Goal: Task Accomplishment & Management: Manage account settings

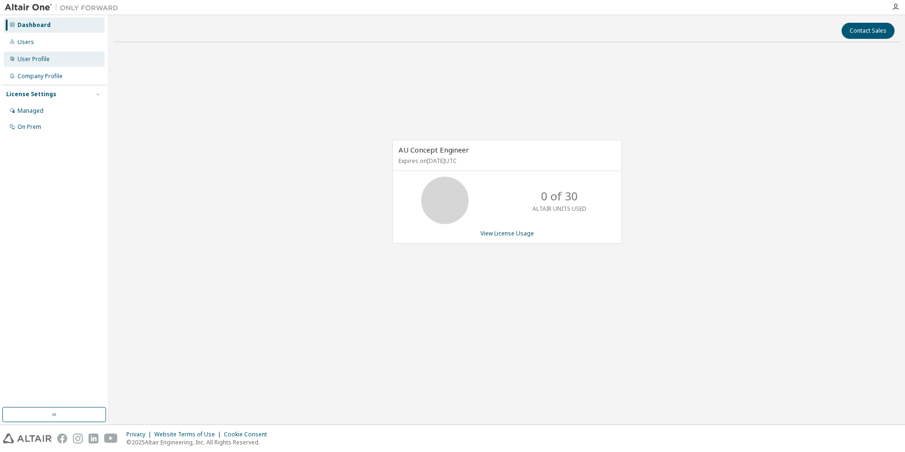
click at [35, 60] on div "User Profile" at bounding box center [34, 59] width 32 height 8
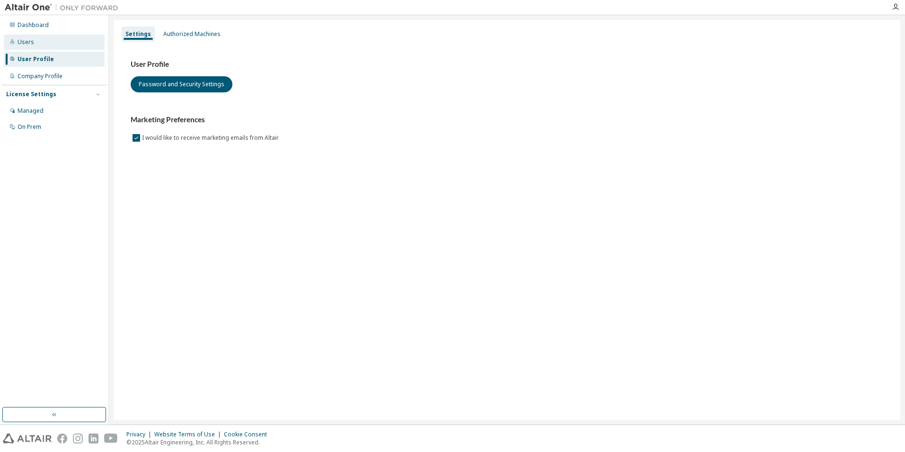
click at [27, 38] on div "Users" at bounding box center [26, 42] width 17 height 8
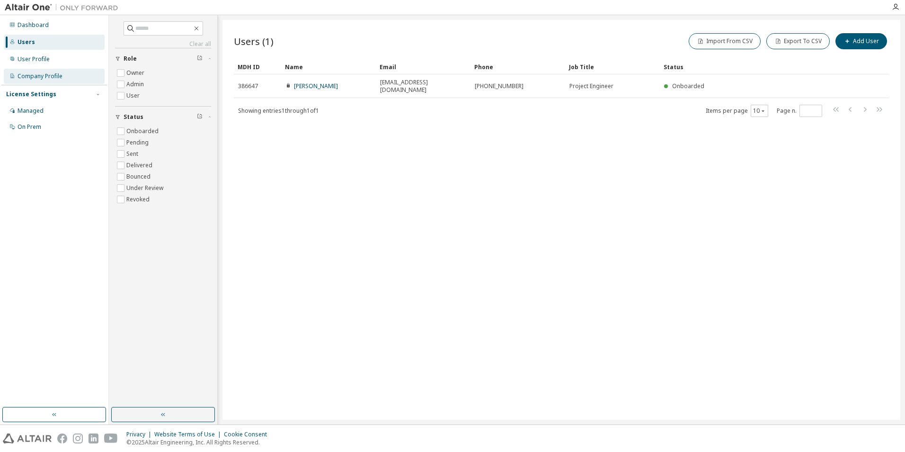
click at [42, 70] on div "Company Profile" at bounding box center [54, 76] width 101 height 15
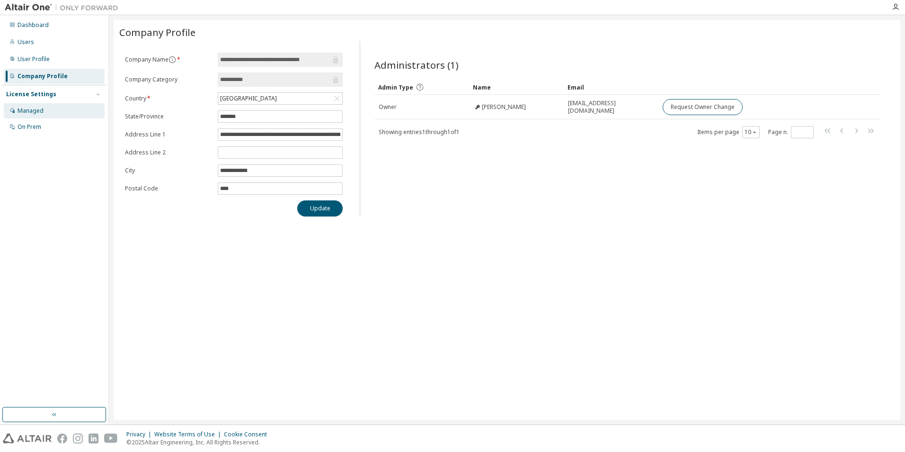
click at [32, 107] on div "Managed" at bounding box center [31, 111] width 26 height 8
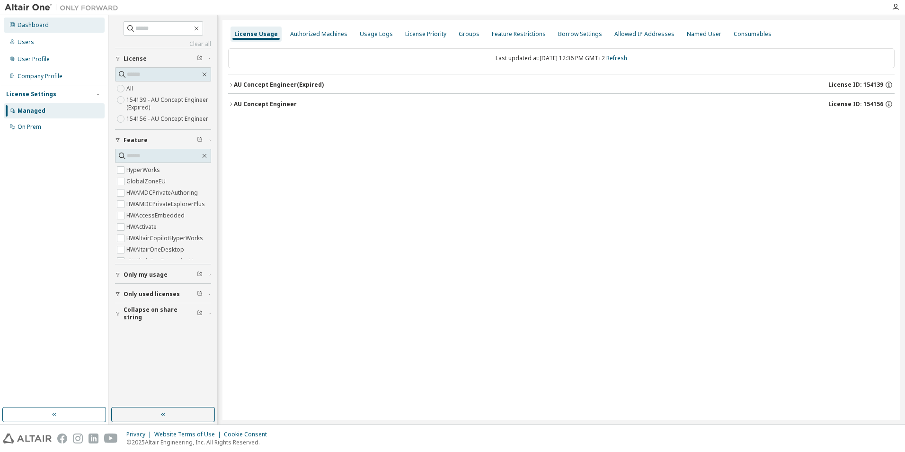
click at [22, 25] on div "Dashboard" at bounding box center [33, 25] width 31 height 8
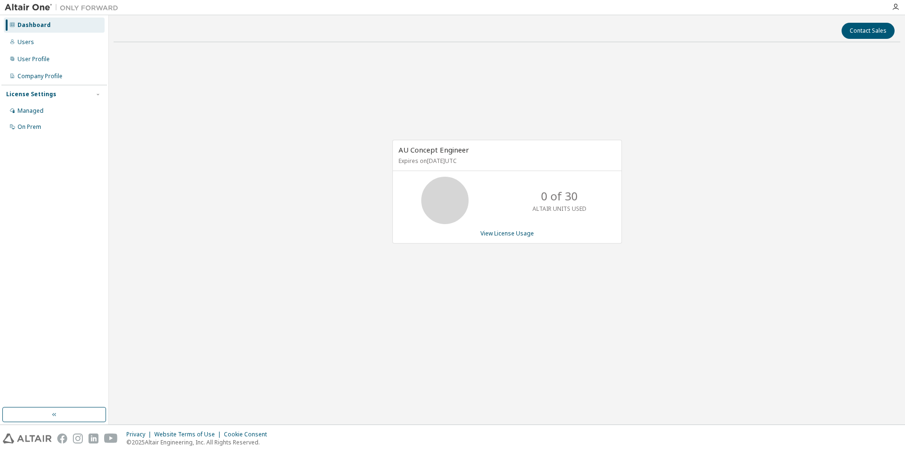
click at [495, 229] on div "AU Concept Engineer Expires on September 1, 2026 UTC 0 of 30 ALTAIR UNITS USED …" at bounding box center [507, 192] width 230 height 104
click at [496, 232] on link "View License Usage" at bounding box center [506, 233] width 53 height 8
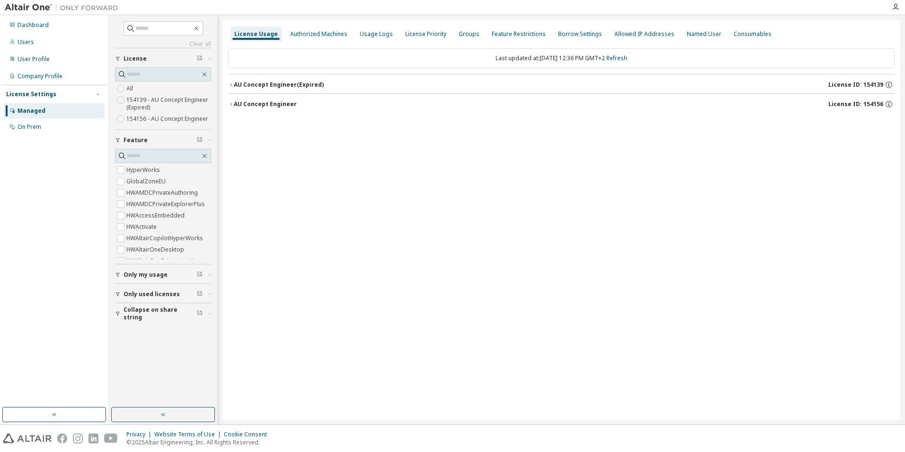
click at [281, 106] on div "AU Concept Engineer" at bounding box center [265, 104] width 63 height 8
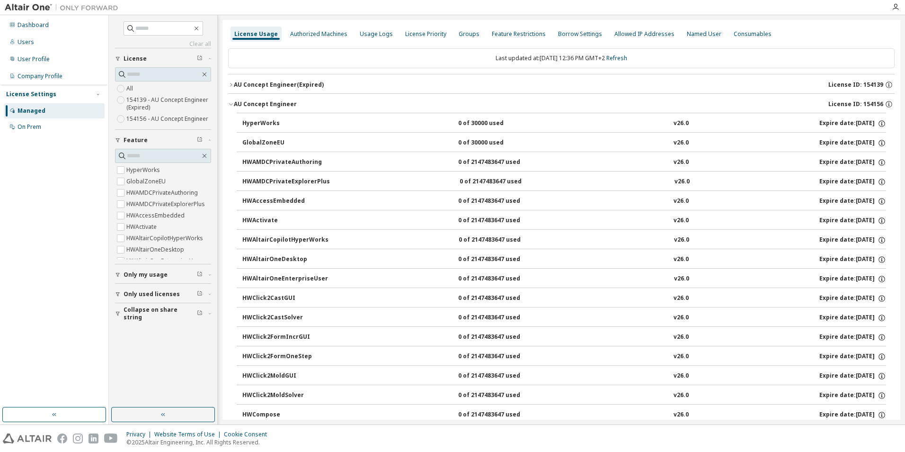
click at [269, 83] on div "AU Concept Engineer (Expired)" at bounding box center [279, 85] width 90 height 8
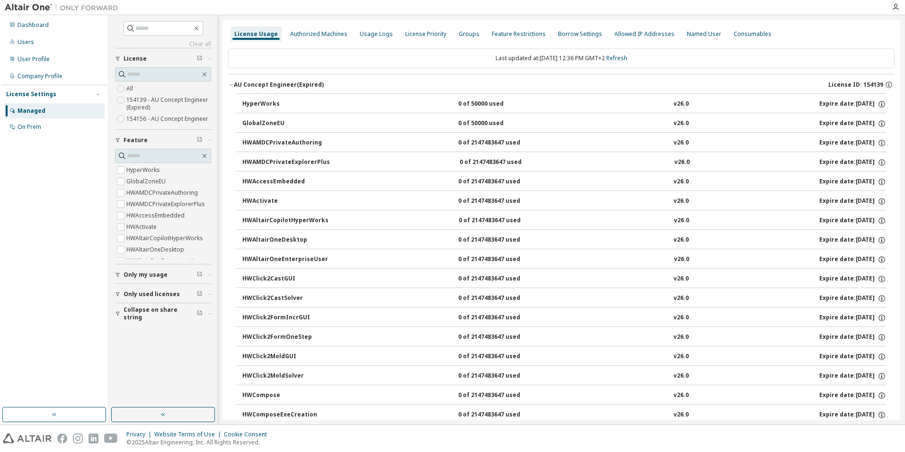
click at [269, 83] on div "AU Concept Engineer (Expired)" at bounding box center [279, 85] width 90 height 8
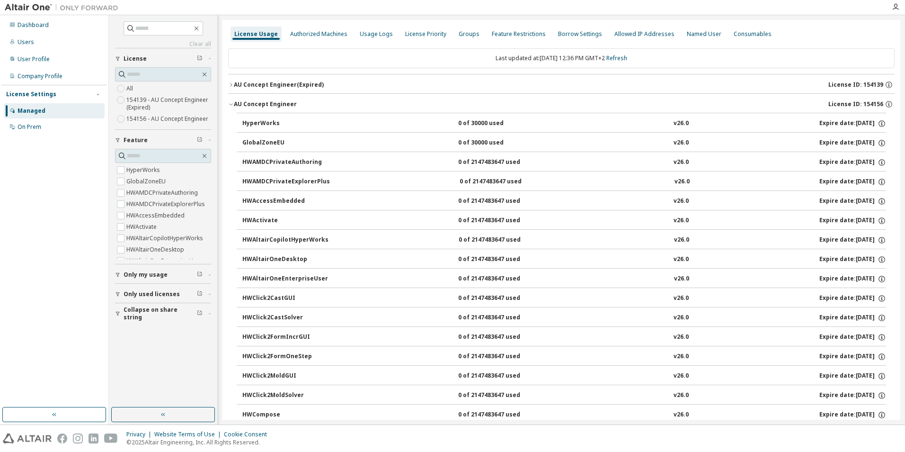
click at [269, 83] on div "AU Concept Engineer (Expired)" at bounding box center [279, 85] width 90 height 8
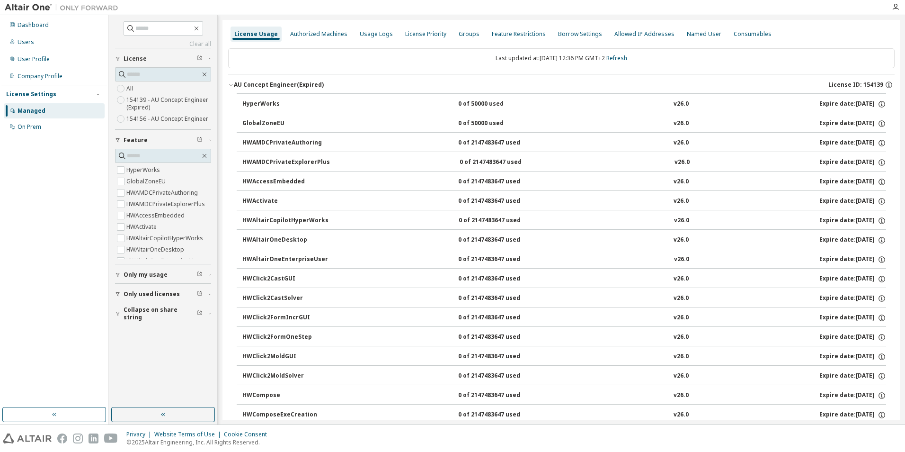
click at [269, 83] on div "AU Concept Engineer (Expired)" at bounding box center [279, 85] width 90 height 8
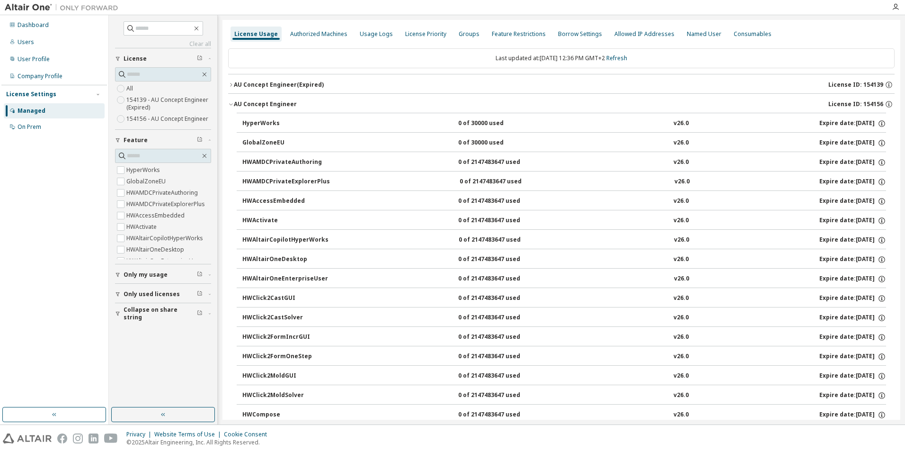
click at [269, 83] on div "AU Concept Engineer (Expired)" at bounding box center [279, 85] width 90 height 8
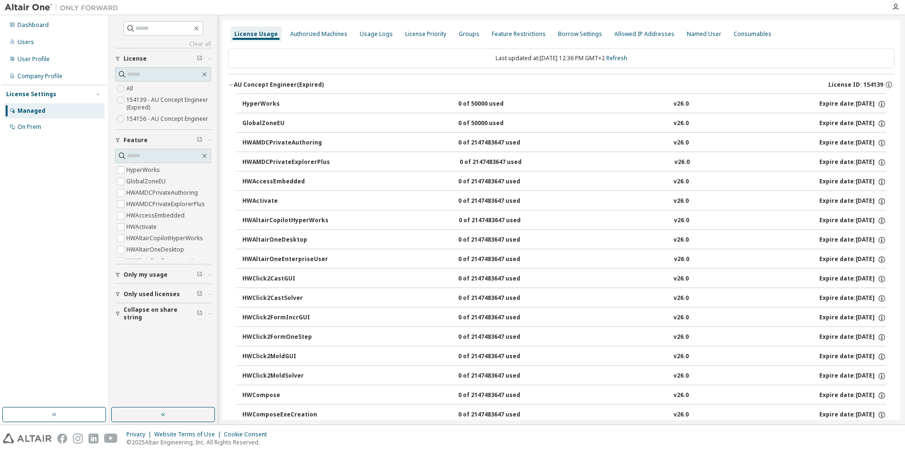
click at [278, 85] on div "AU Concept Engineer (Expired)" at bounding box center [279, 85] width 90 height 8
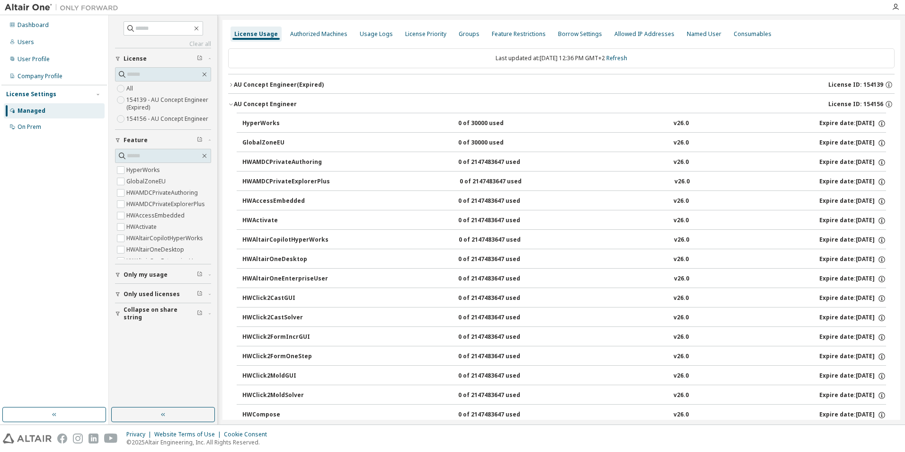
click at [269, 102] on div "AU Concept Engineer" at bounding box center [265, 104] width 63 height 8
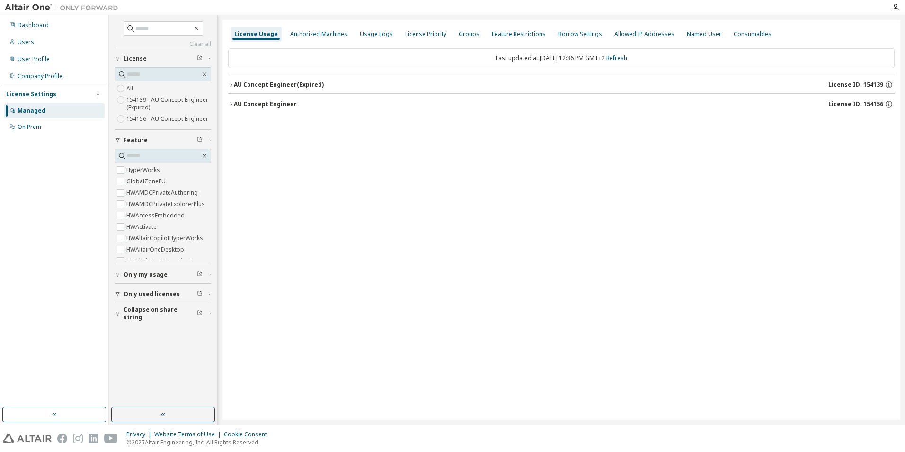
click at [257, 103] on div "AU Concept Engineer" at bounding box center [265, 104] width 63 height 8
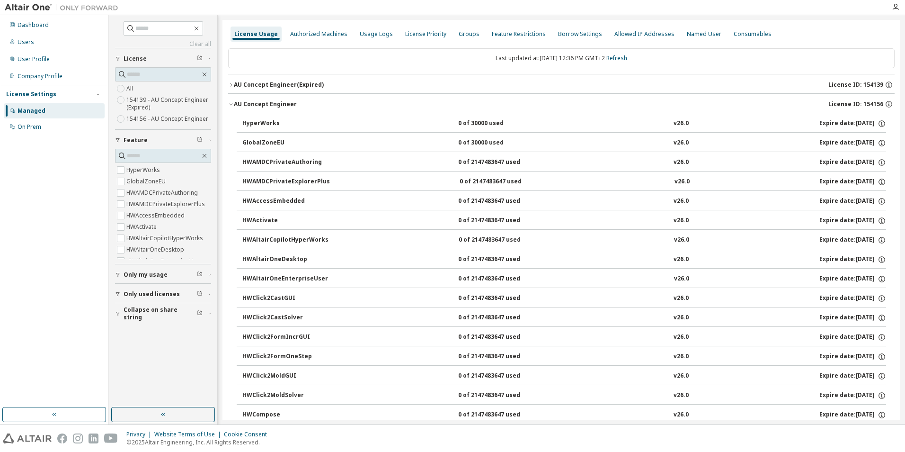
click at [263, 83] on div "AU Concept Engineer (Expired)" at bounding box center [279, 85] width 90 height 8
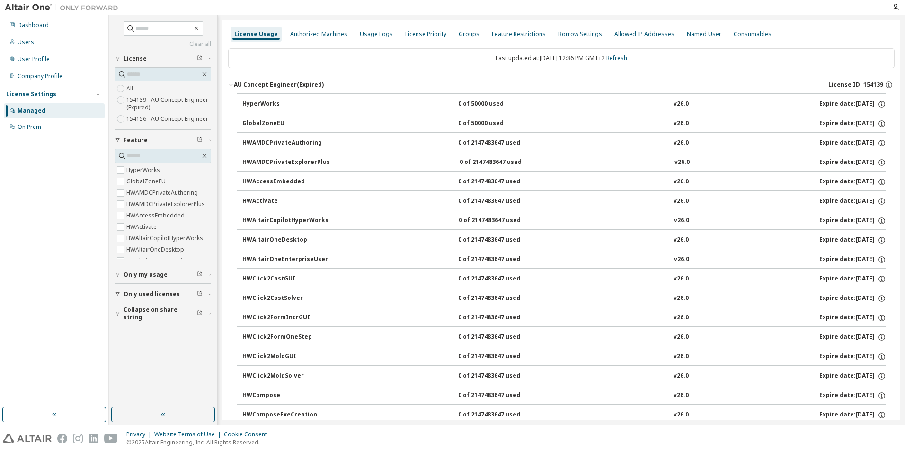
click at [263, 83] on div "AU Concept Engineer (Expired)" at bounding box center [279, 85] width 90 height 8
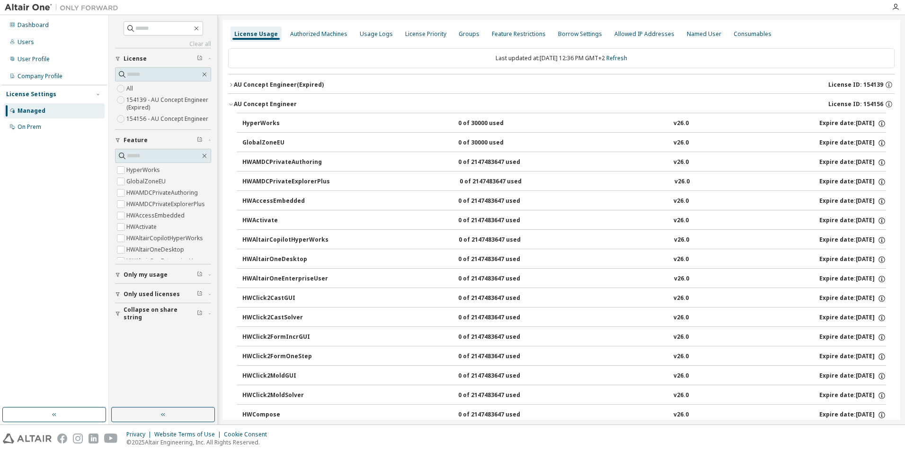
click at [598, 102] on div "AU Concept Engineer License ID: 154156" at bounding box center [564, 104] width 661 height 9
